Goal: Task Accomplishment & Management: Use online tool/utility

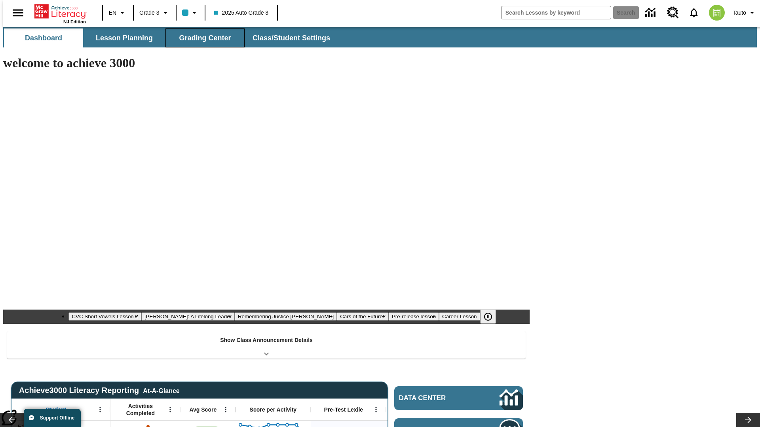
click at [202, 38] on span "Grading Center" at bounding box center [205, 38] width 52 height 9
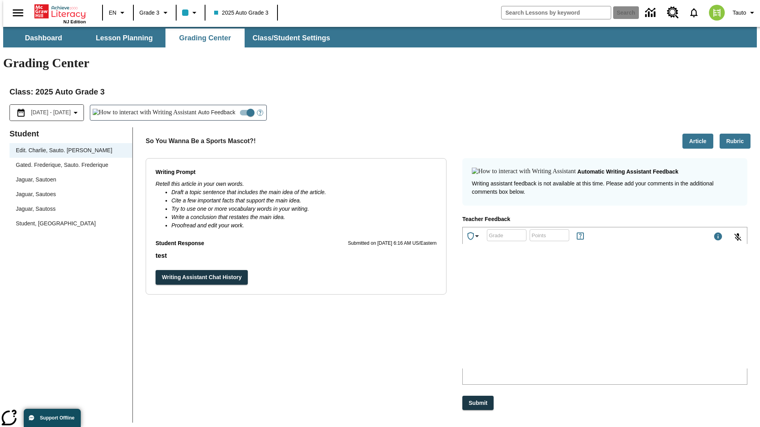
click at [68, 176] on div "Jaguar, Sautoen" at bounding box center [71, 180] width 110 height 8
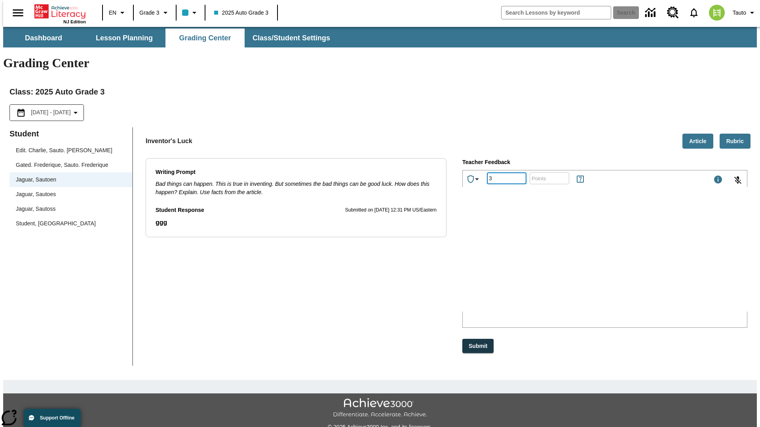
type input "3"
type input "10"
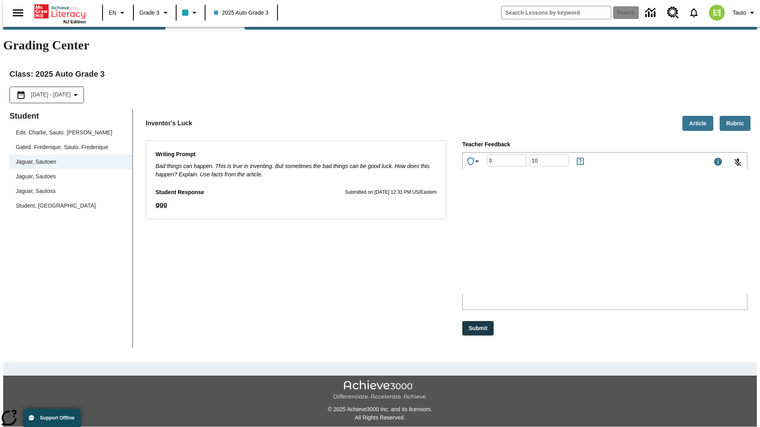
click at [578, 243] on p "Type your response here." at bounding box center [522, 242] width 112 height 7
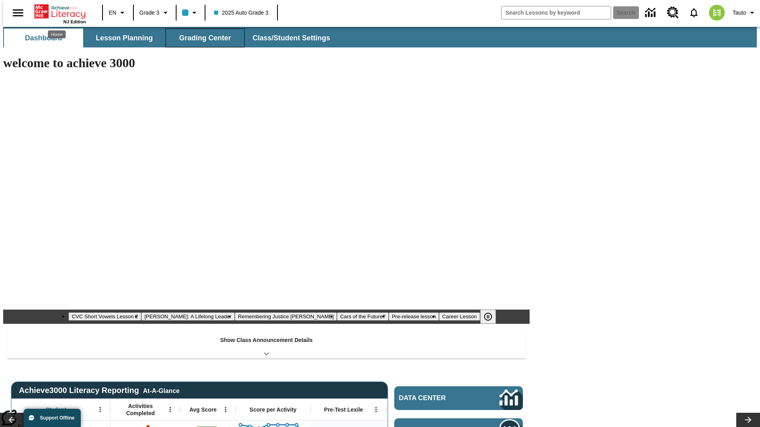
click at [202, 38] on span "Grading Center" at bounding box center [205, 38] width 52 height 9
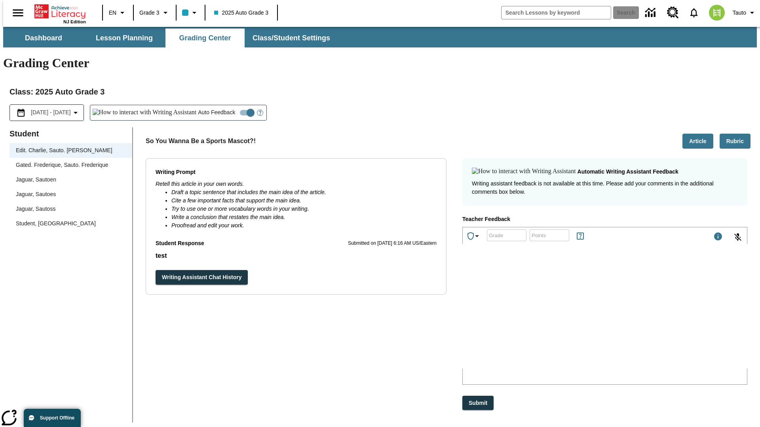
click at [68, 176] on div "Jaguar, Sautoen" at bounding box center [71, 180] width 110 height 8
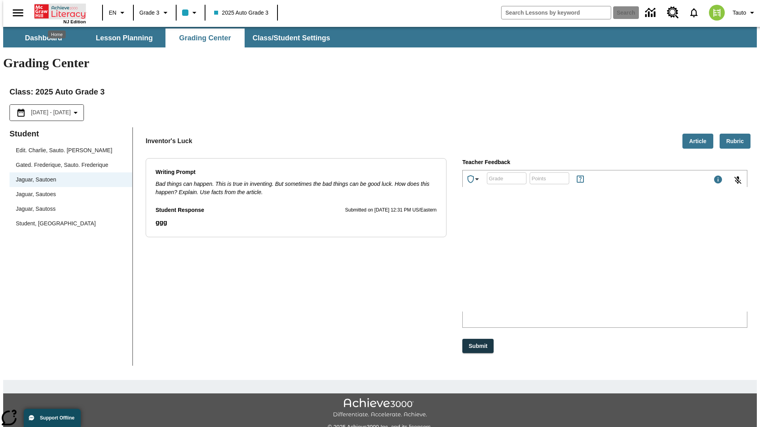
scroll to position [18, 0]
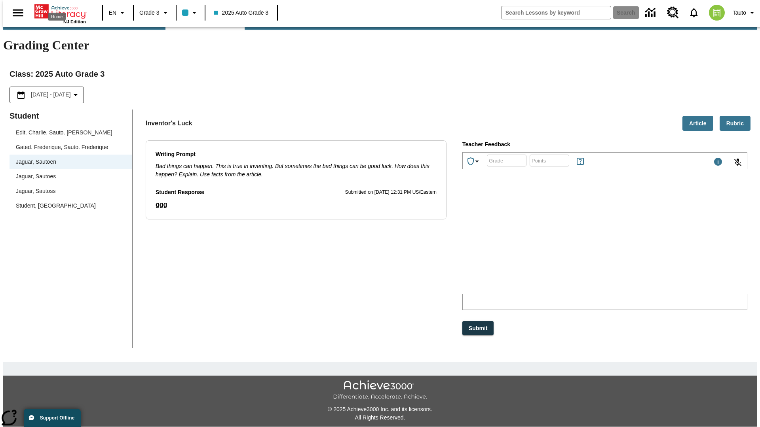
click at [578, 243] on p "NlVTB" at bounding box center [522, 242] width 112 height 7
click at [578, 243] on p "RAveWW" at bounding box center [522, 242] width 112 height 7
